Goal: Transaction & Acquisition: Purchase product/service

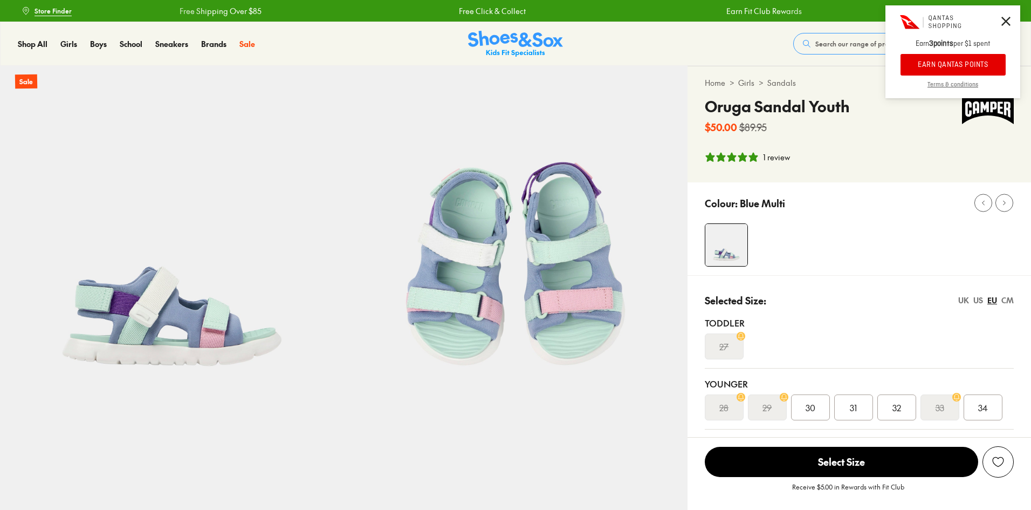
select select "*"
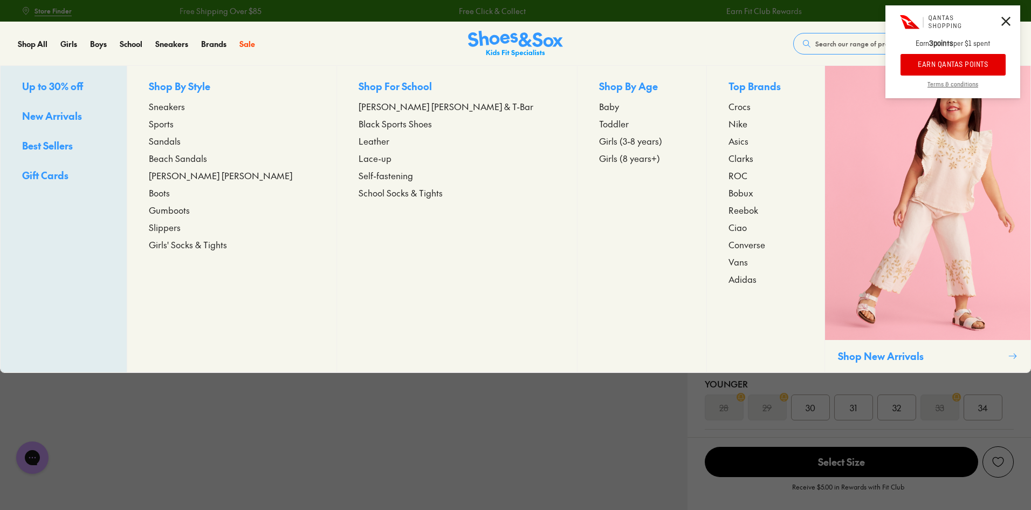
click at [181, 141] on span "Sandals" at bounding box center [165, 140] width 32 height 13
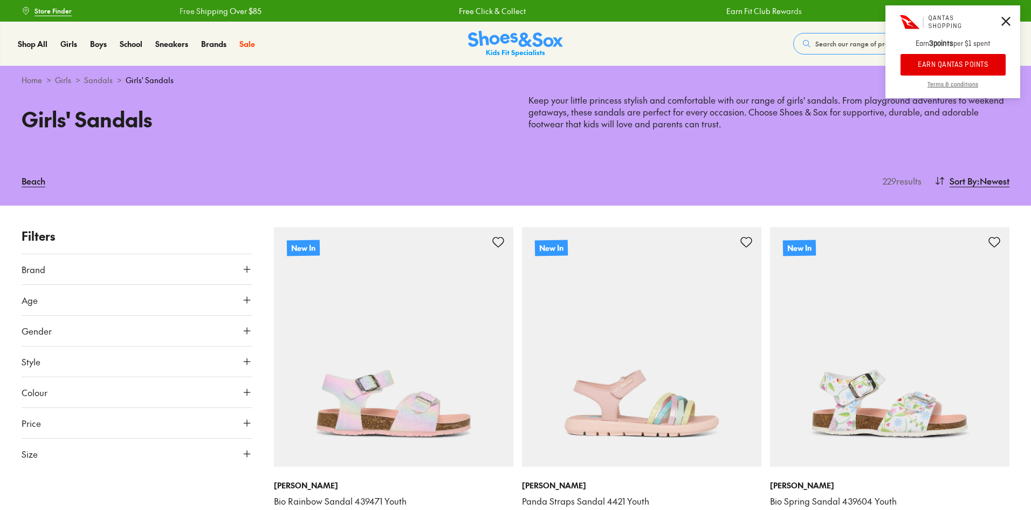
click at [95, 267] on button "Brand" at bounding box center [137, 269] width 231 height 30
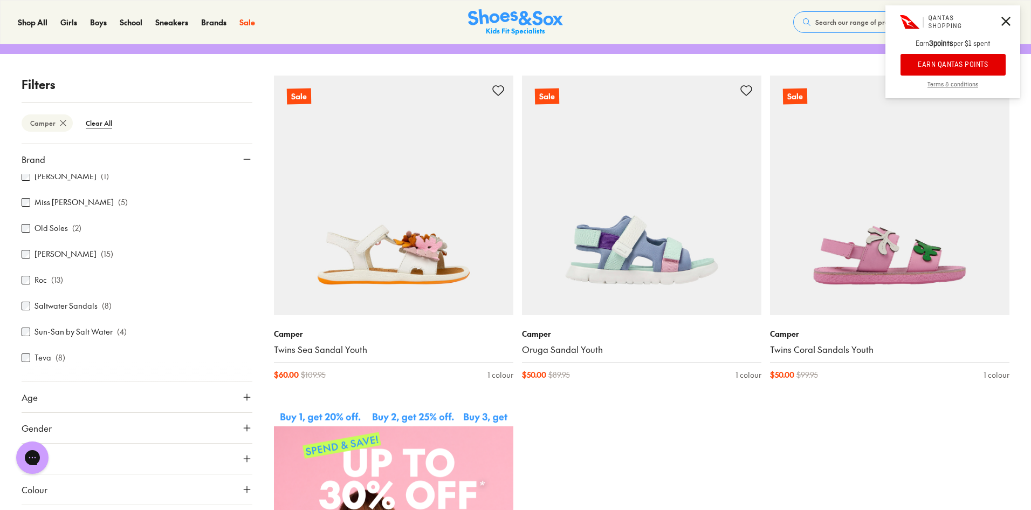
scroll to position [237, 0]
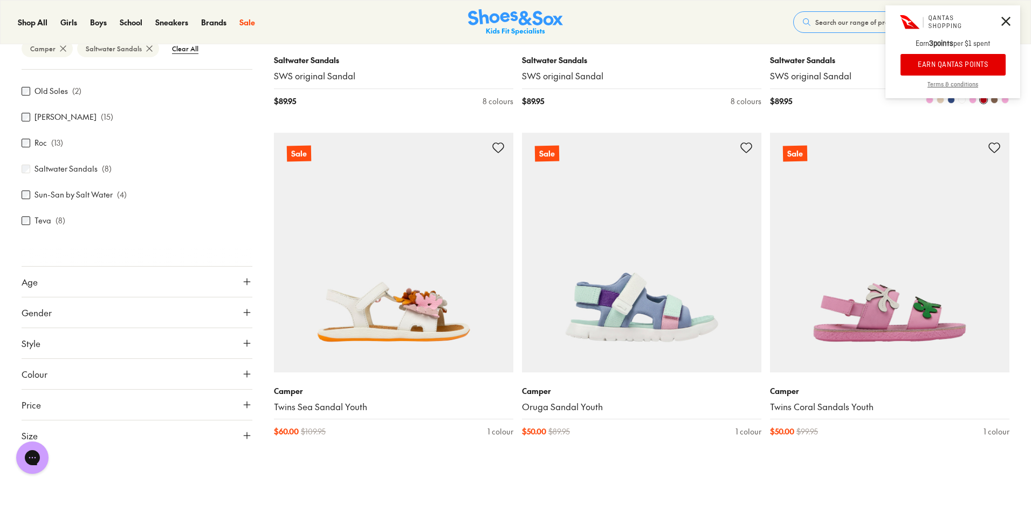
scroll to position [1132, 0]
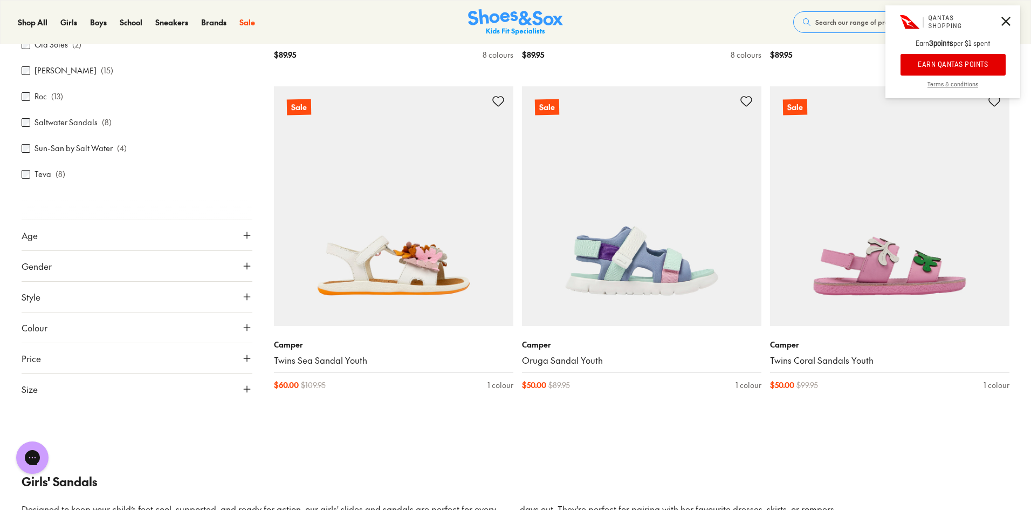
click at [206, 385] on button "Size" at bounding box center [137, 388] width 231 height 30
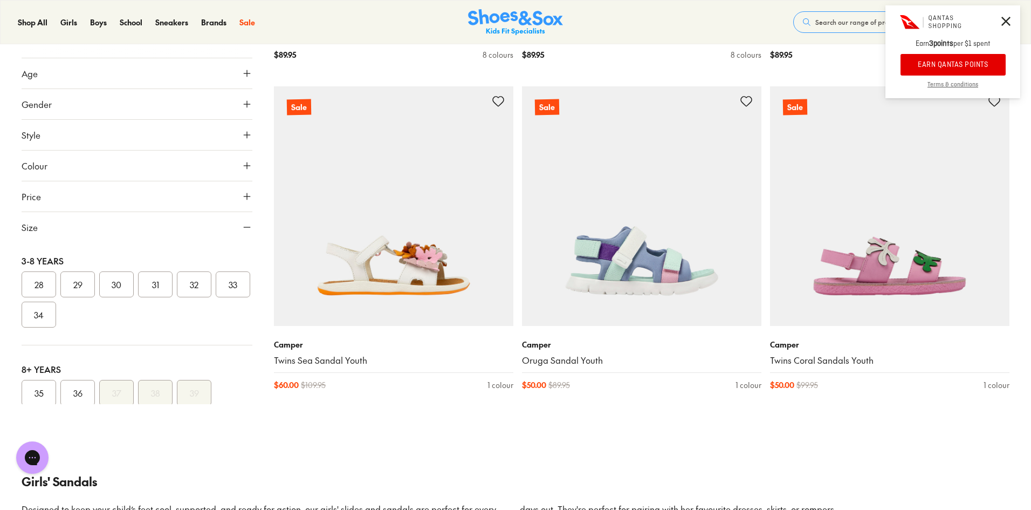
scroll to position [248, 0]
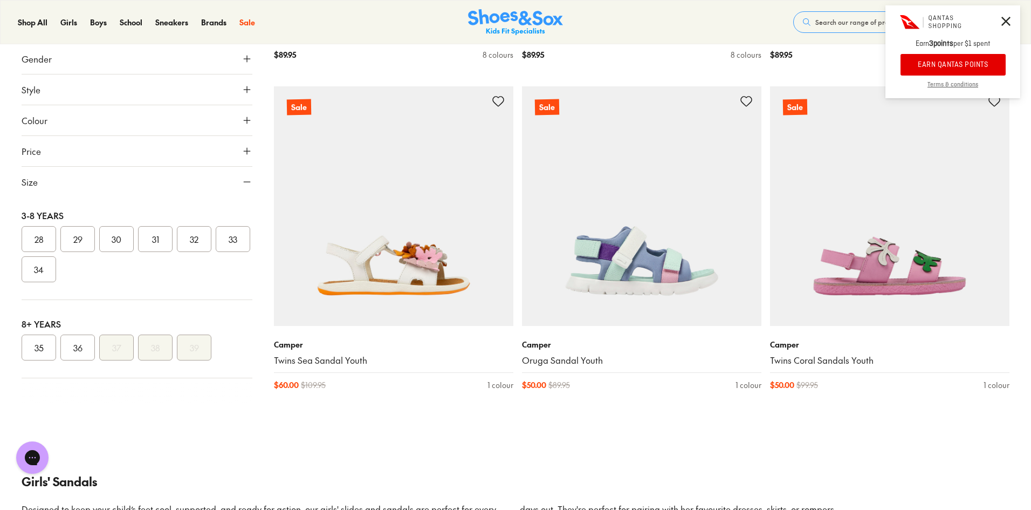
click at [35, 343] on button "35" at bounding box center [39, 347] width 35 height 26
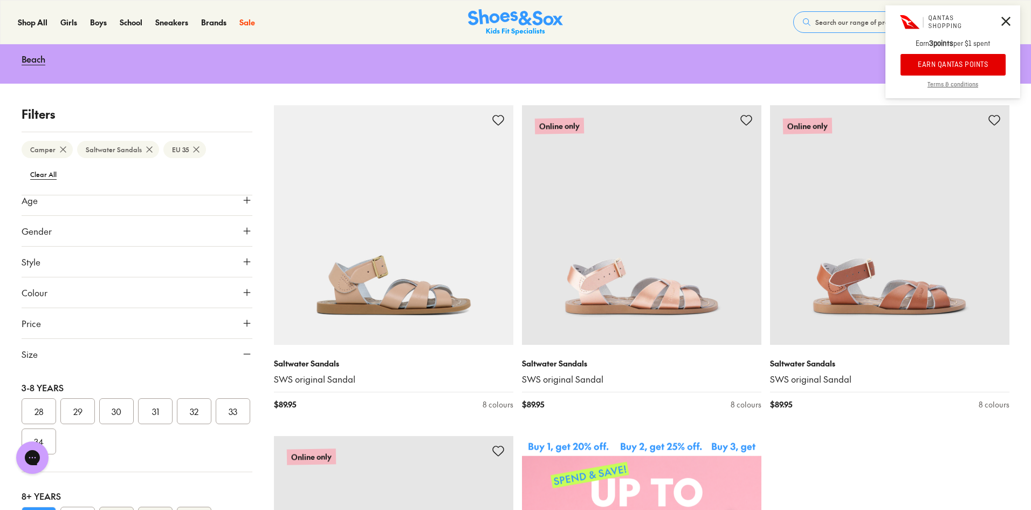
scroll to position [54, 0]
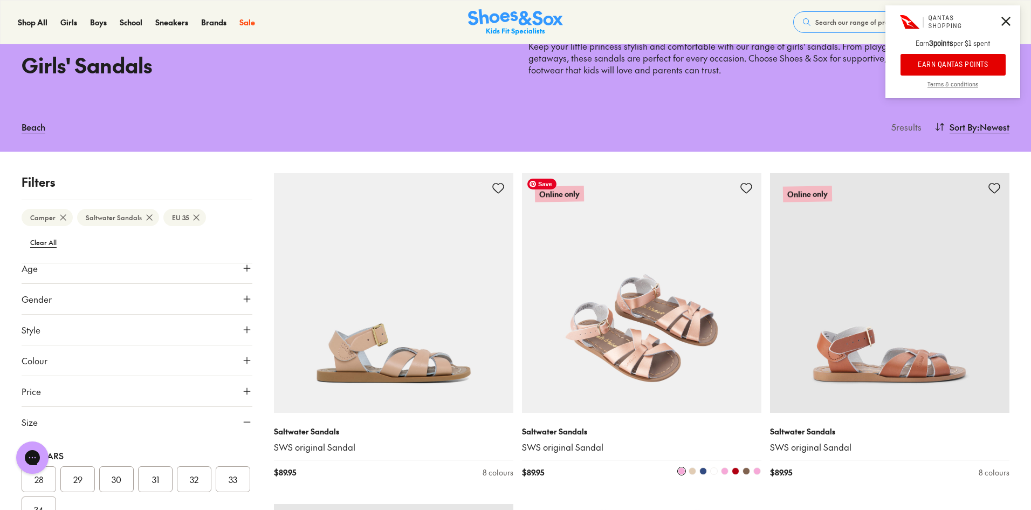
click at [687, 382] on img at bounding box center [641, 292] width 239 height 239
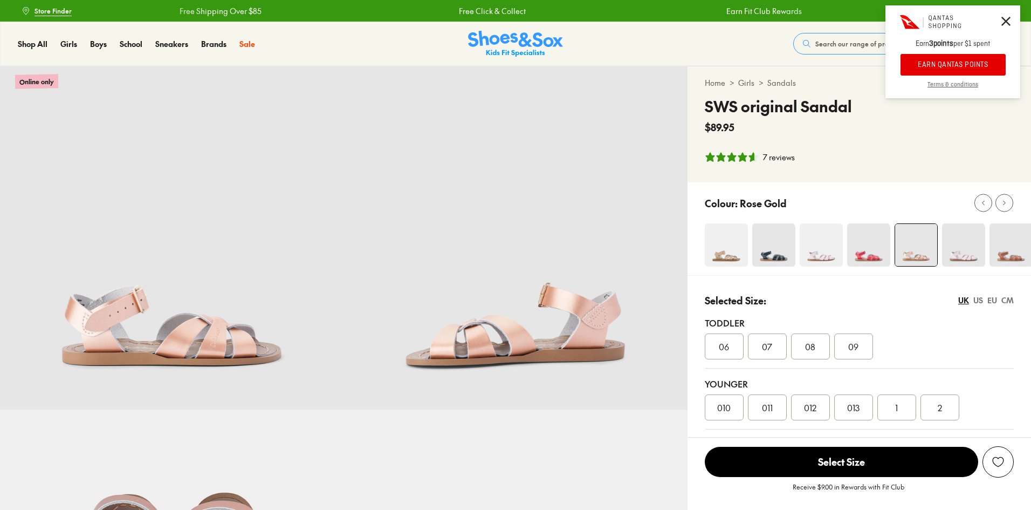
select select "*"
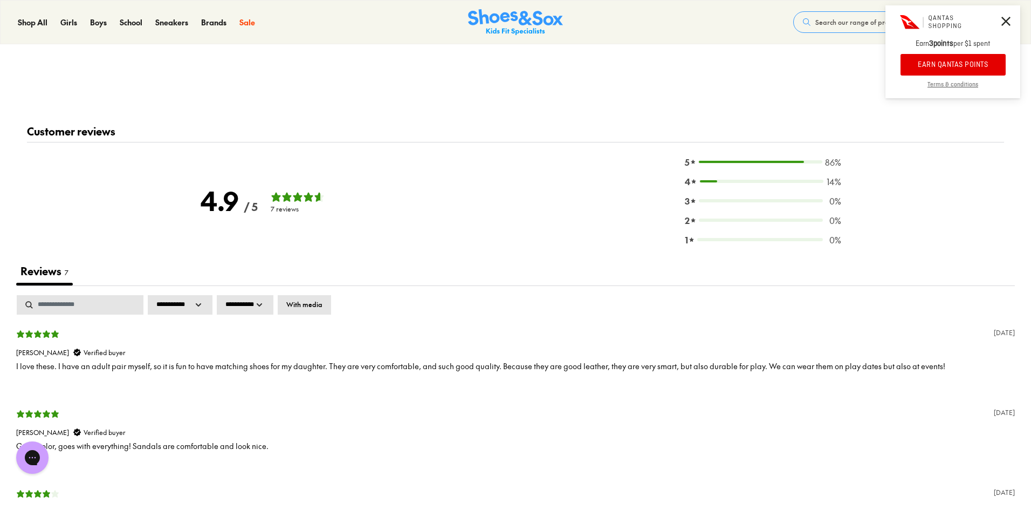
scroll to position [1617, 0]
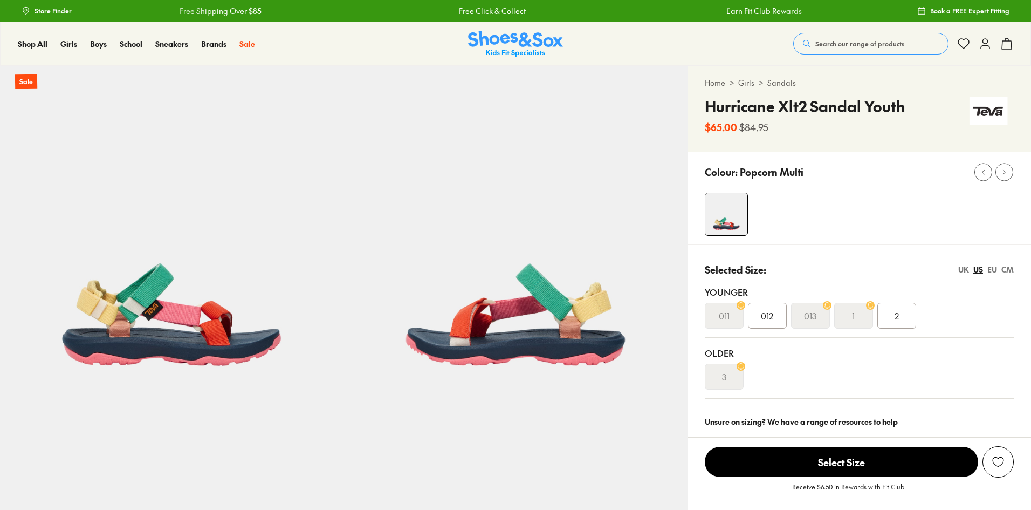
select select "*"
